Goal: Transaction & Acquisition: Register for event/course

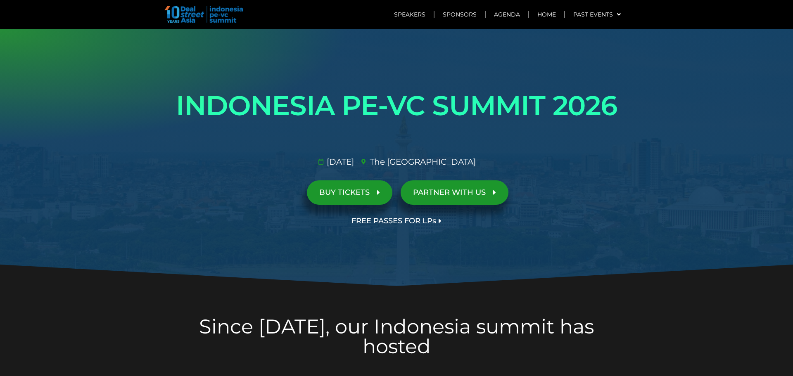
scroll to position [1966, 0]
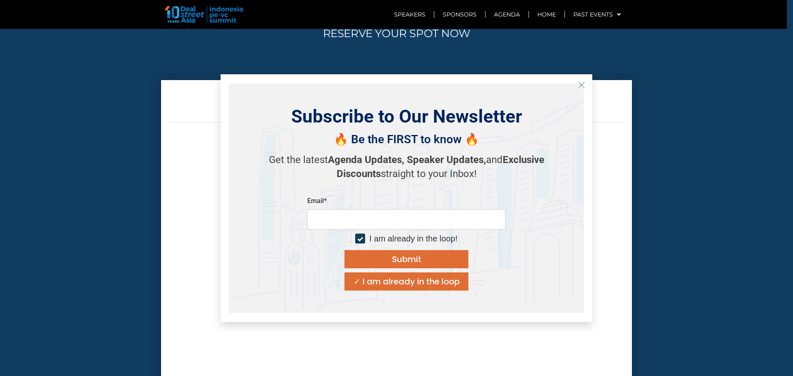
click at [409, 282] on div "✓ I am already in the loop" at bounding box center [407, 282] width 106 height 8
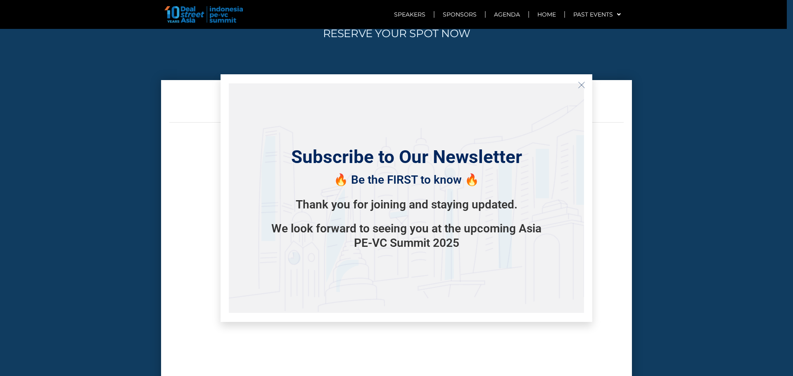
click at [582, 83] on icon "Close" at bounding box center [581, 84] width 7 height 7
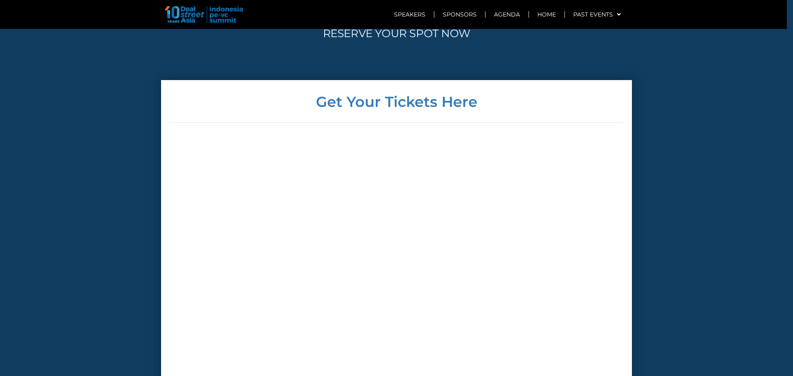
click at [214, 13] on img at bounding box center [203, 14] width 79 height 17
click at [511, 15] on link "Agenda" at bounding box center [507, 14] width 43 height 19
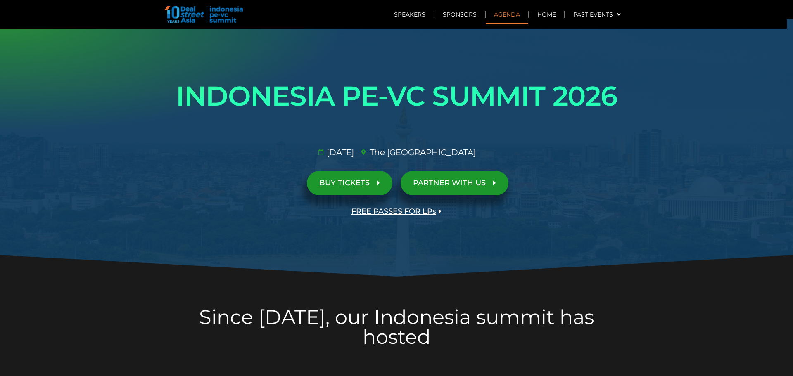
scroll to position [0, 0]
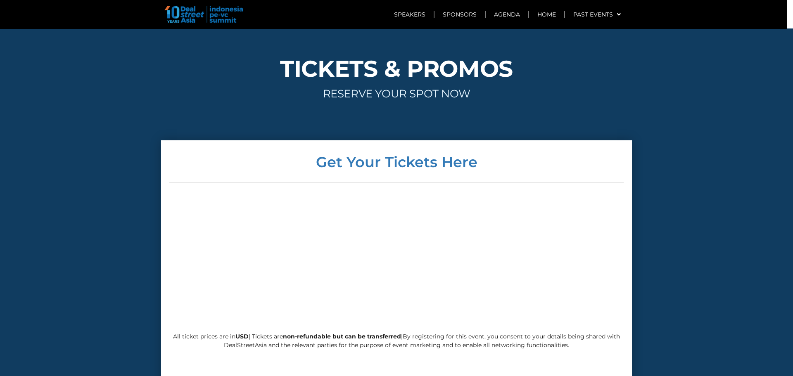
scroll to position [1995, 0]
